Goal: Information Seeking & Learning: Learn about a topic

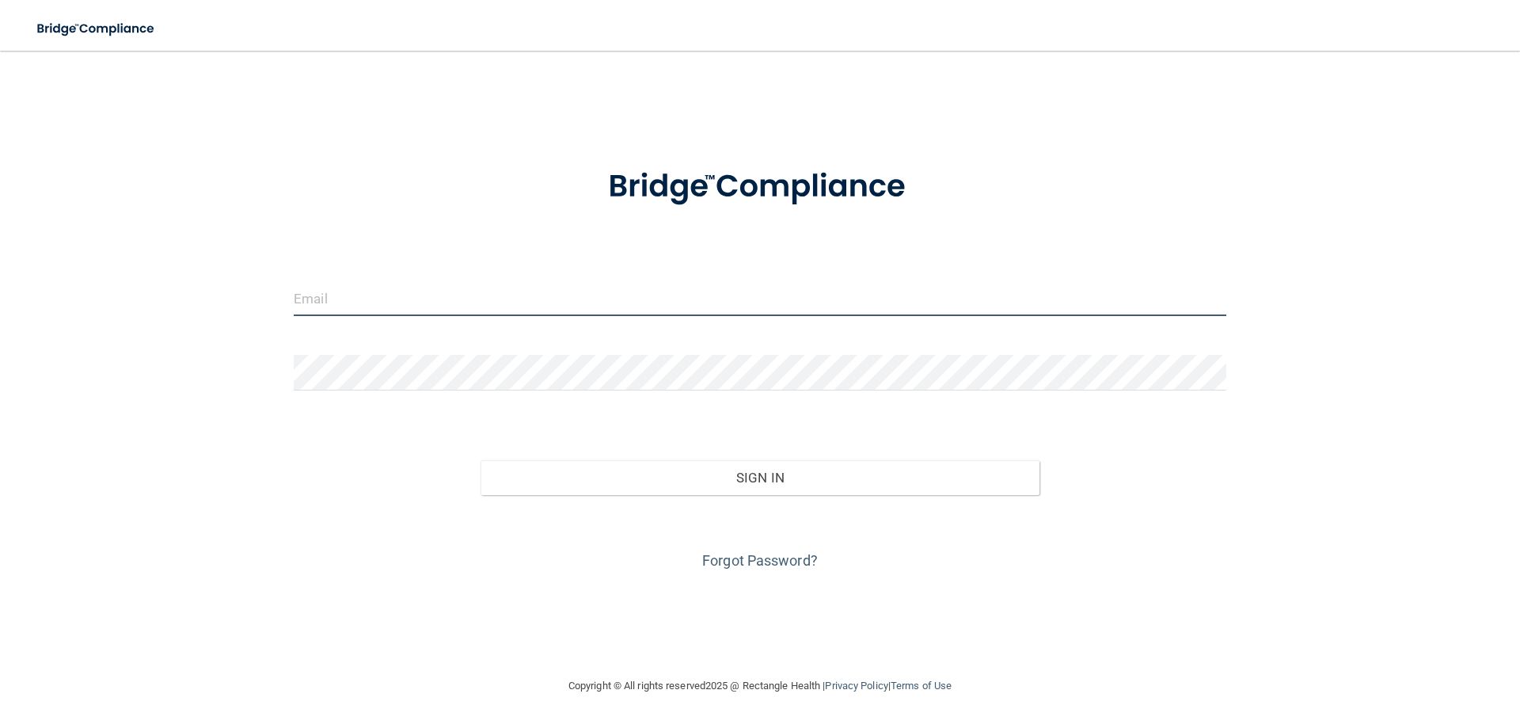
click at [366, 287] on input "email" at bounding box center [760, 298] width 933 height 36
type input "[EMAIL_ADDRESS][DOMAIN_NAME]"
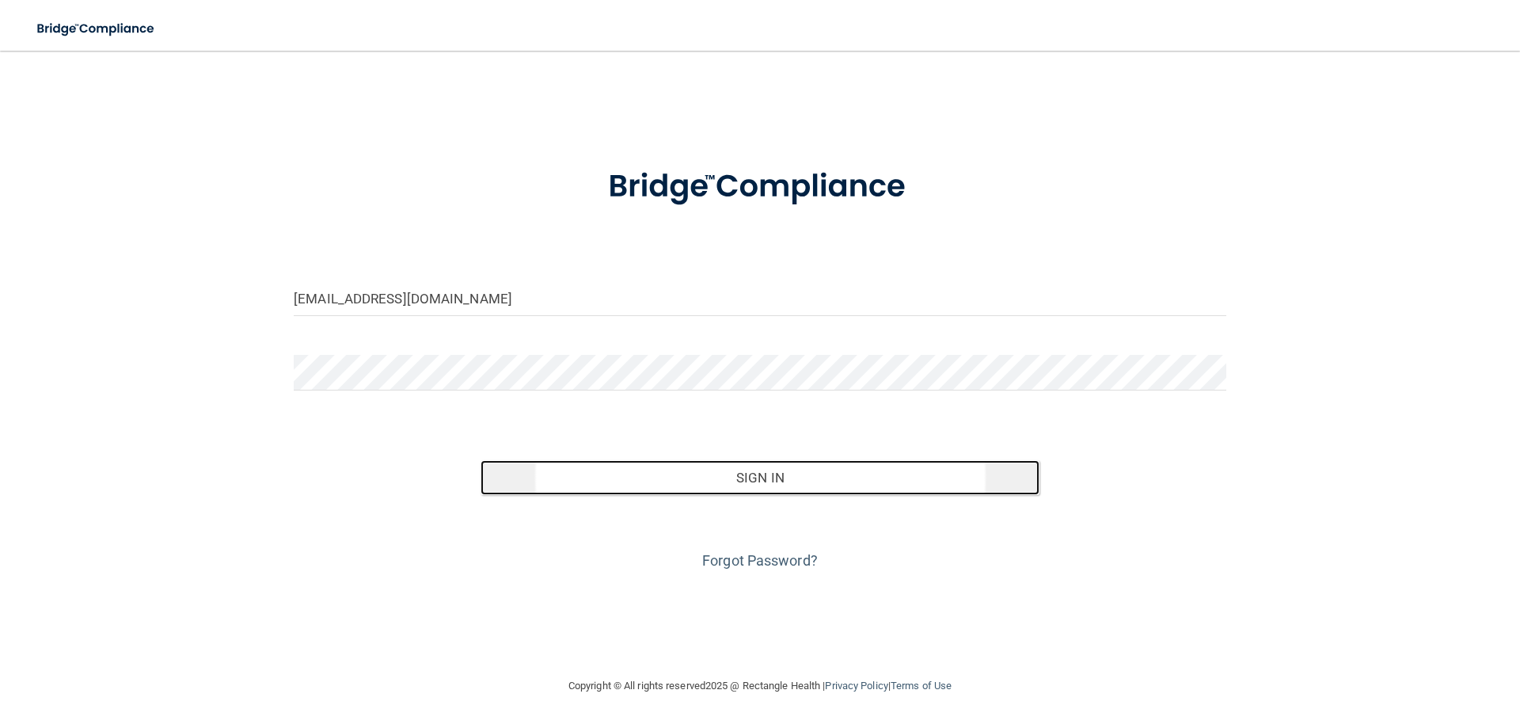
click at [743, 474] on button "Sign In" at bounding box center [761, 477] width 560 height 35
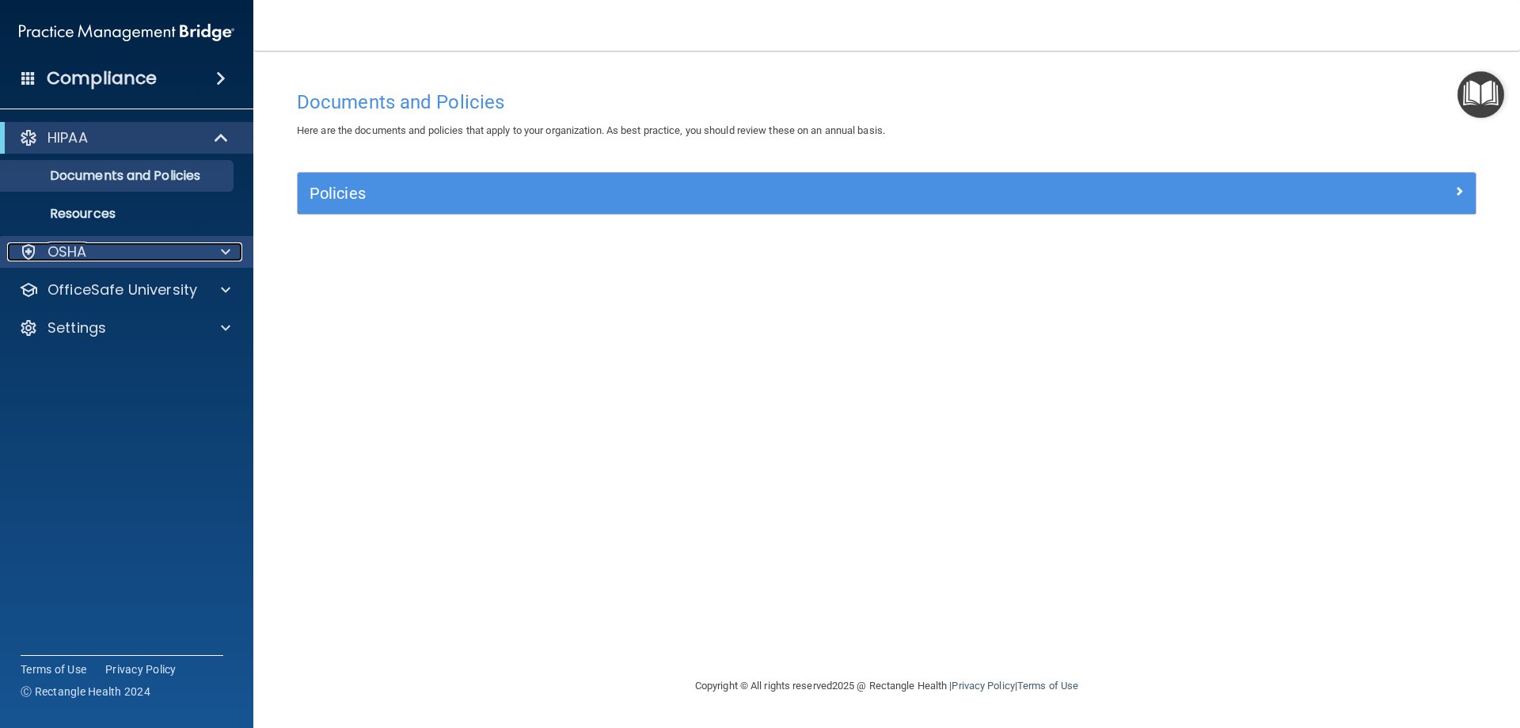
click at [229, 251] on span at bounding box center [226, 251] width 10 height 19
click at [86, 249] on p "OSHA" at bounding box center [68, 251] width 40 height 19
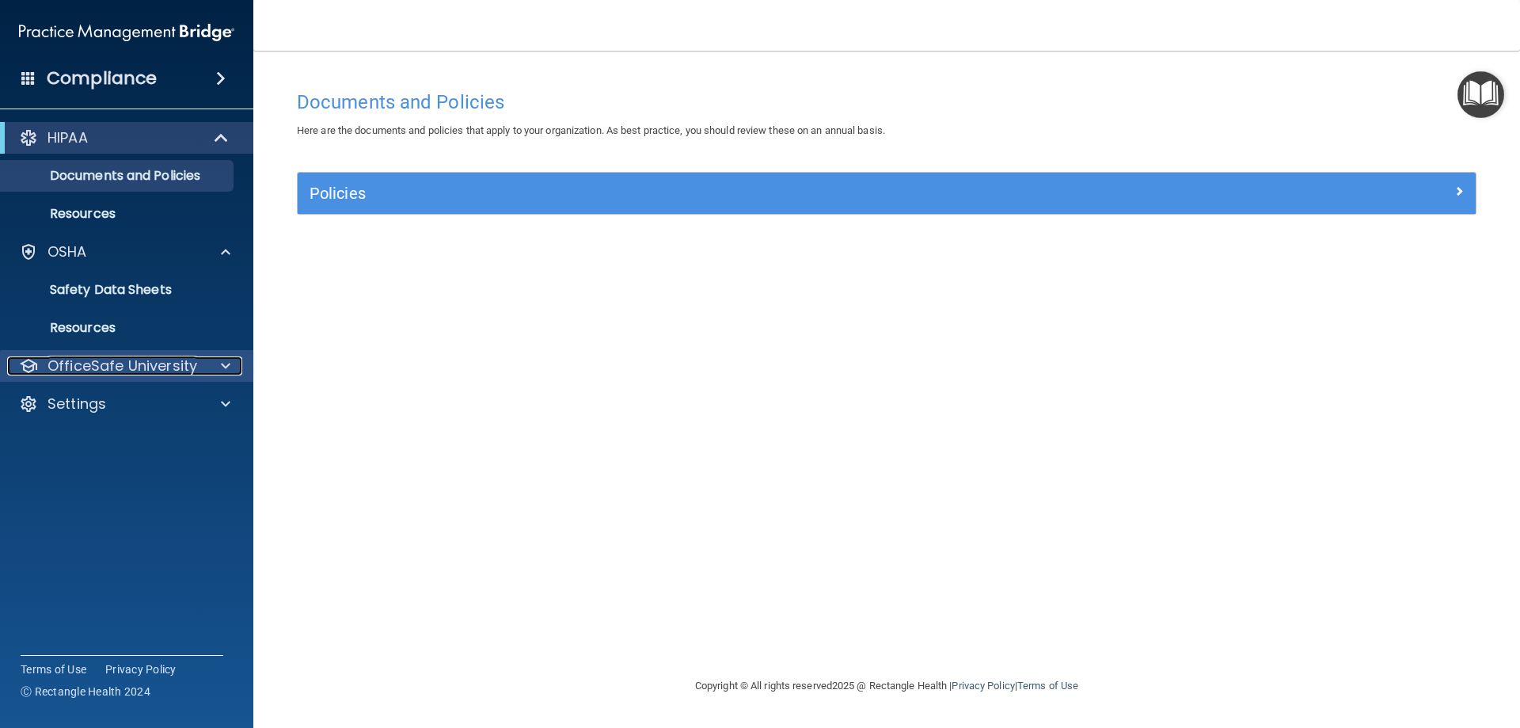
click at [226, 368] on span at bounding box center [226, 365] width 10 height 19
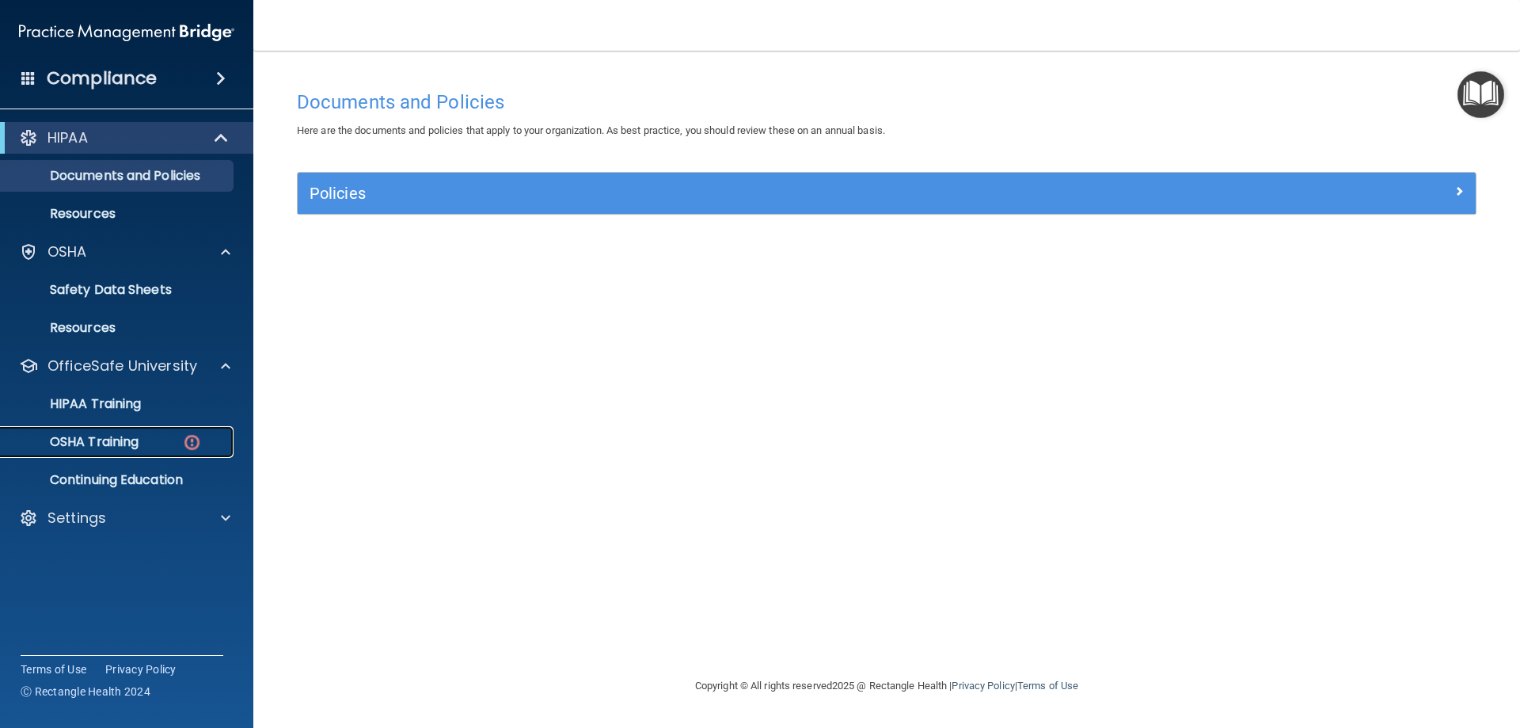
click at [168, 440] on div "OSHA Training" at bounding box center [118, 442] width 216 height 16
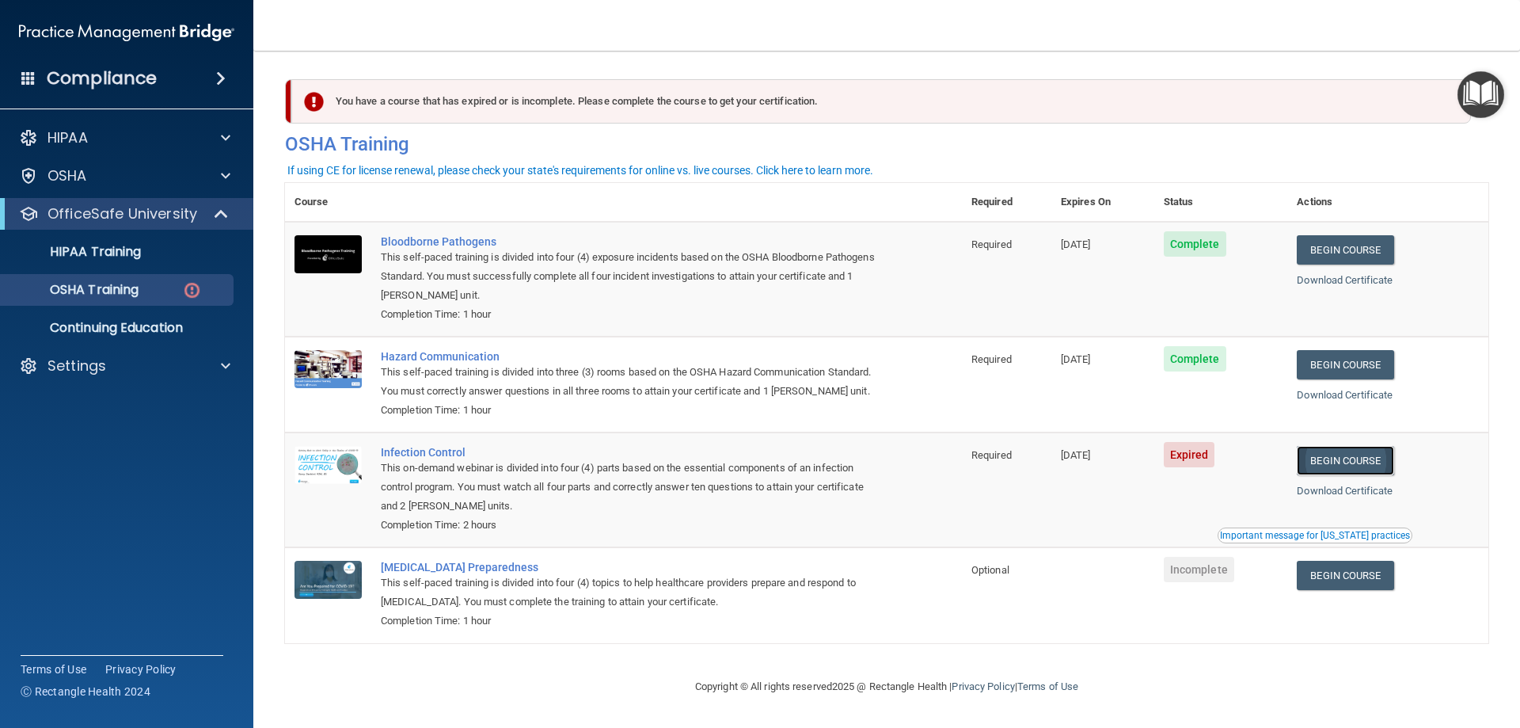
click at [1324, 475] on link "Begin Course" at bounding box center [1345, 460] width 97 height 29
